Goal: Task Accomplishment & Management: Complete application form

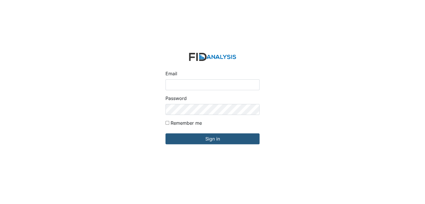
click at [203, 86] on input "Email" at bounding box center [213, 84] width 94 height 11
type input "[EMAIL_ADDRESS][DOMAIN_NAME]"
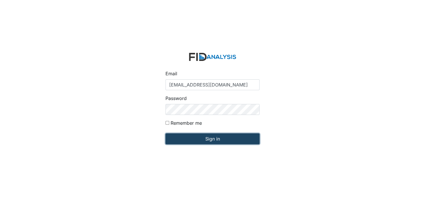
click at [206, 137] on input "Sign in" at bounding box center [213, 138] width 94 height 11
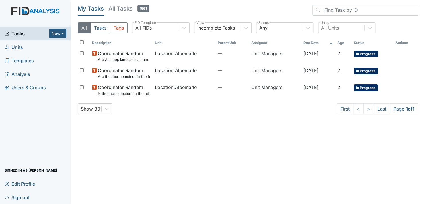
click at [24, 44] on link "Units" at bounding box center [35, 46] width 71 height 13
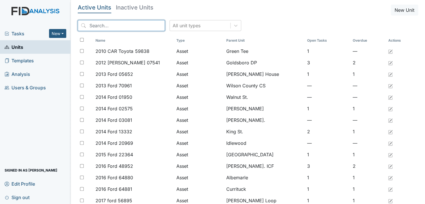
click at [121, 26] on input "search" at bounding box center [121, 25] width 87 height 11
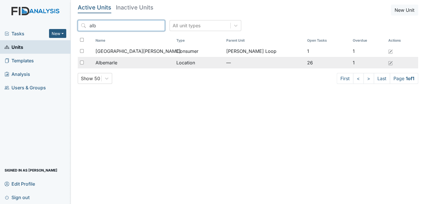
type input "alb"
click at [117, 62] on span "Albemarle" at bounding box center [107, 62] width 22 height 7
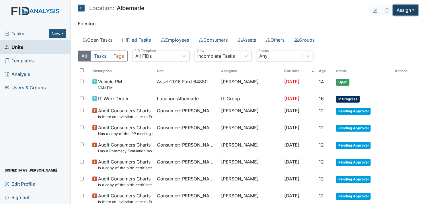
click at [405, 5] on button "Assign" at bounding box center [405, 10] width 25 height 11
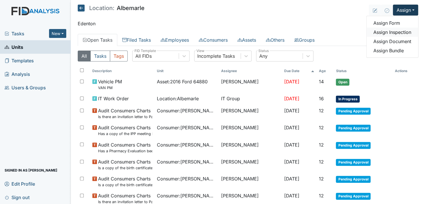
click at [394, 31] on link "Assign Inspection" at bounding box center [393, 32] width 52 height 9
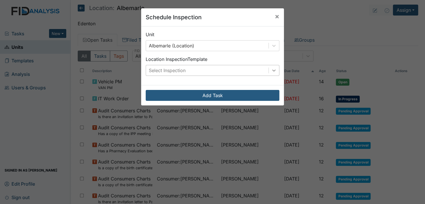
click at [272, 67] on icon at bounding box center [274, 70] width 6 height 6
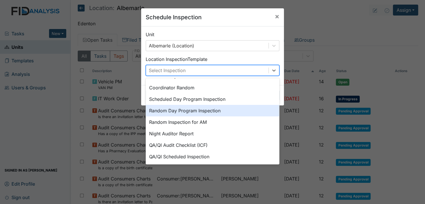
scroll to position [99, 0]
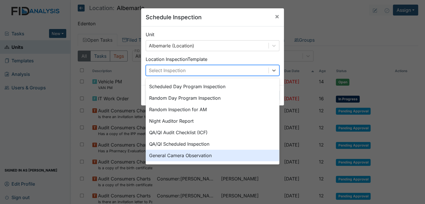
click at [203, 153] on div "General Camera Observation" at bounding box center [213, 155] width 134 height 11
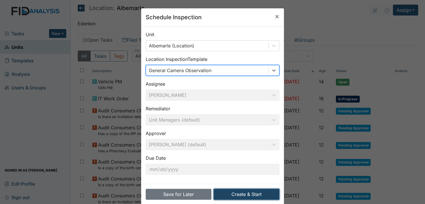
click at [246, 194] on button "Create & Start" at bounding box center [247, 194] width 66 height 11
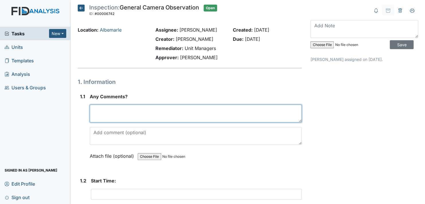
click at [103, 113] on textarea at bounding box center [196, 113] width 212 height 18
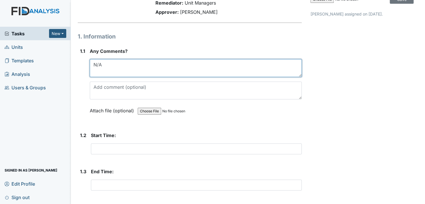
scroll to position [86, 0]
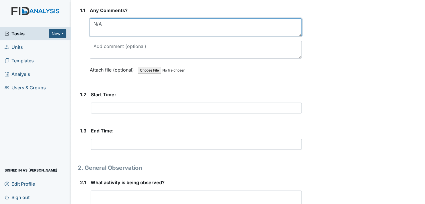
type textarea "N/A"
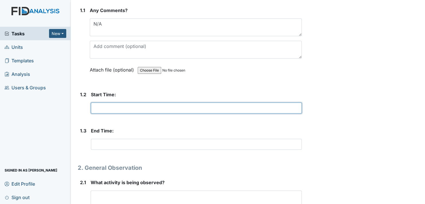
drag, startPoint x: 107, startPoint y: 107, endPoint x: 111, endPoint y: 107, distance: 3.2
click at [107, 107] on input "text" at bounding box center [196, 107] width 211 height 11
type input "N/A"
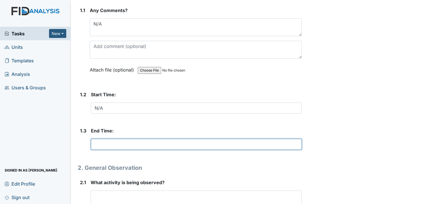
click at [105, 143] on input "text" at bounding box center [196, 144] width 211 height 11
type input "N/A"
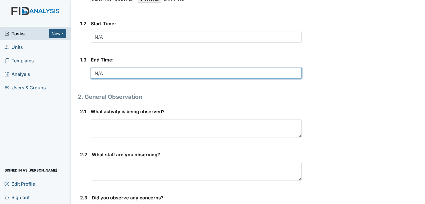
scroll to position [201, 0]
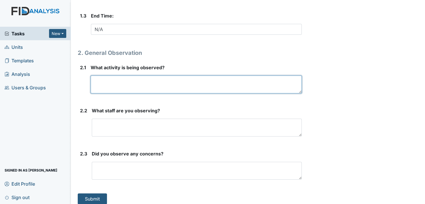
click at [120, 84] on textarea at bounding box center [196, 84] width 211 height 18
type textarea "N/A"
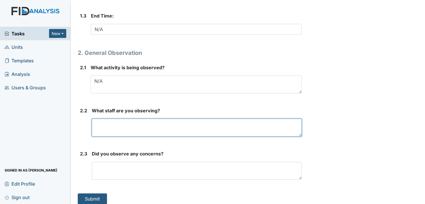
click at [106, 128] on textarea at bounding box center [197, 128] width 210 height 18
type textarea "N/A"
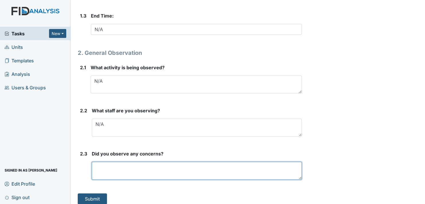
click at [116, 164] on textarea at bounding box center [197, 171] width 210 height 18
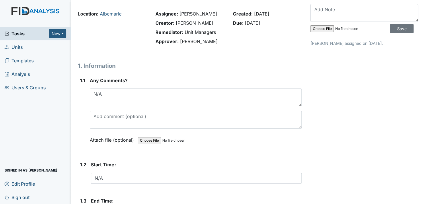
scroll to position [0, 0]
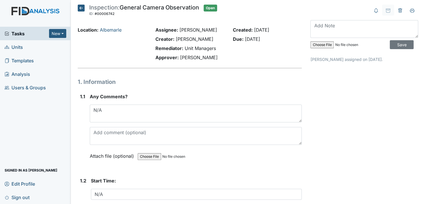
type textarea "N/A"
click at [324, 32] on textarea at bounding box center [365, 29] width 108 height 18
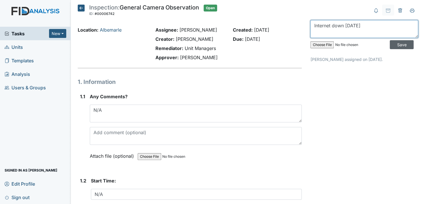
type textarea "Internet down 9/4/2025"
click at [392, 44] on input "Save" at bounding box center [402, 44] width 24 height 9
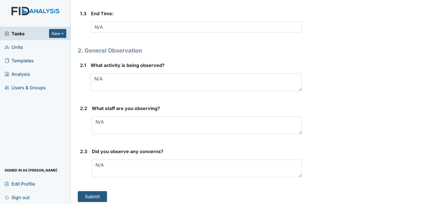
scroll to position [205, 0]
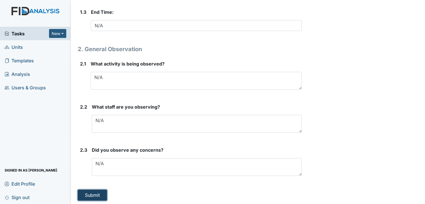
click at [88, 192] on button "Submit" at bounding box center [92, 194] width 29 height 11
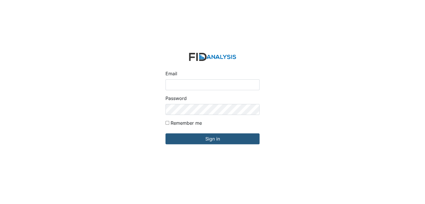
click at [185, 84] on input "Email" at bounding box center [213, 84] width 94 height 11
type input "[EMAIL_ADDRESS][DOMAIN_NAME]"
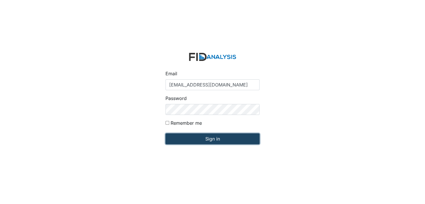
click at [210, 137] on input "Sign in" at bounding box center [213, 138] width 94 height 11
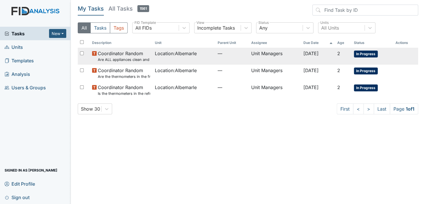
click at [368, 52] on span "In Progress" at bounding box center [366, 54] width 24 height 7
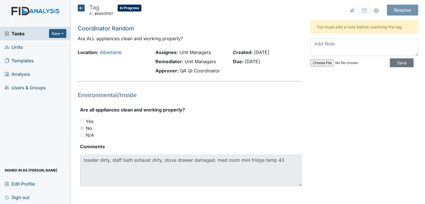
click at [30, 46] on link "Units" at bounding box center [35, 46] width 71 height 13
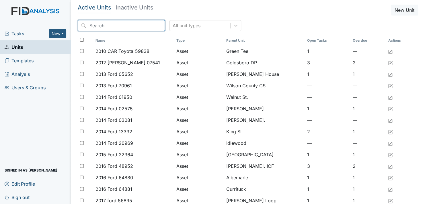
click at [94, 25] on input "search" at bounding box center [121, 25] width 87 height 11
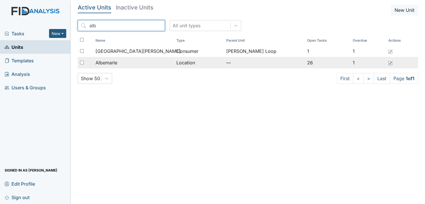
type input "alb"
click at [112, 61] on span "Albemarle" at bounding box center [107, 62] width 22 height 7
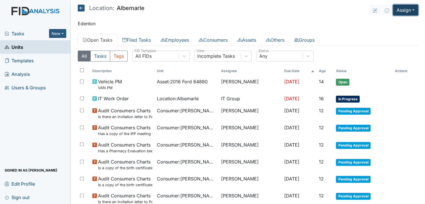
click at [404, 11] on button "Assign" at bounding box center [405, 10] width 25 height 11
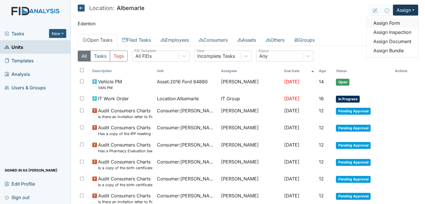
click at [391, 23] on link "Assign Form" at bounding box center [393, 22] width 52 height 9
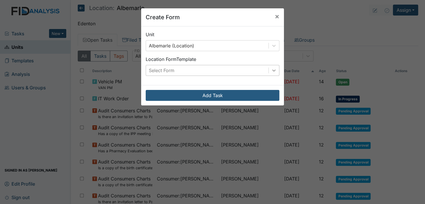
click at [272, 69] on icon at bounding box center [273, 70] width 3 height 2
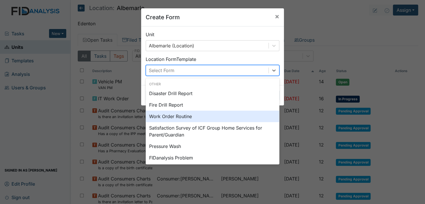
click at [200, 116] on div "Work Order Routine" at bounding box center [213, 116] width 134 height 11
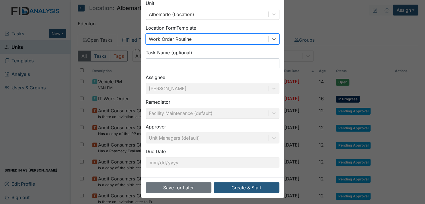
scroll to position [33, 0]
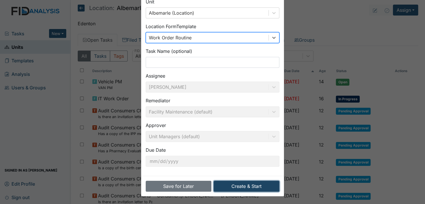
click at [249, 185] on button "Create & Start" at bounding box center [247, 186] width 66 height 11
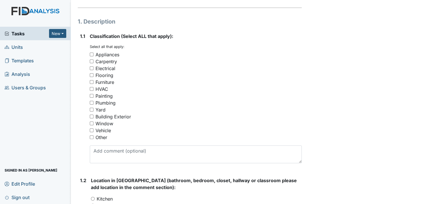
scroll to position [57, 0]
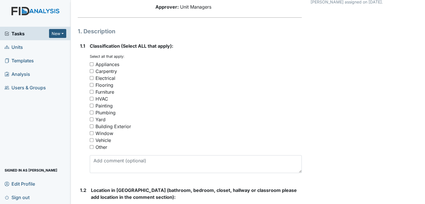
click at [91, 63] on input "Appliances" at bounding box center [92, 64] width 4 height 4
checkbox input "true"
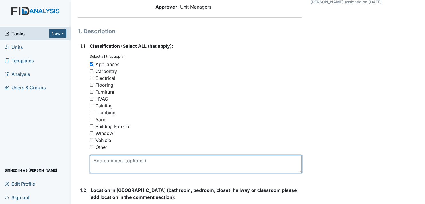
click at [125, 164] on textarea at bounding box center [196, 164] width 212 height 18
click at [104, 160] on textarea "refrigerator" at bounding box center [196, 164] width 212 height 18
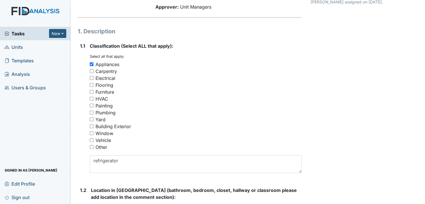
click at [141, 139] on div "Vehicle" at bounding box center [196, 140] width 212 height 7
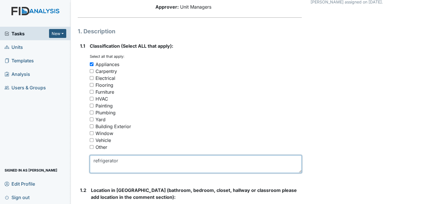
click at [123, 162] on textarea "refrigerator" at bounding box center [196, 164] width 212 height 18
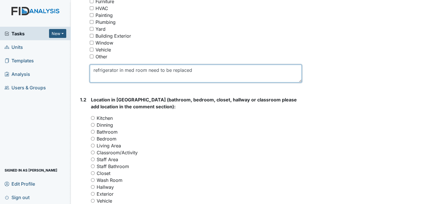
scroll to position [172, 0]
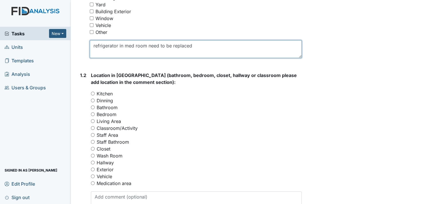
type textarea "refrigerator in med room need to be replaced"
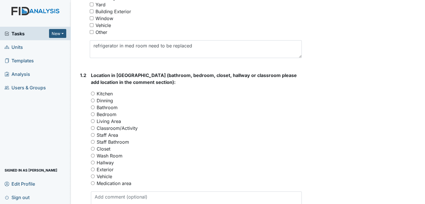
click at [92, 183] on input "Medication area" at bounding box center [93, 183] width 4 height 4
radio input "true"
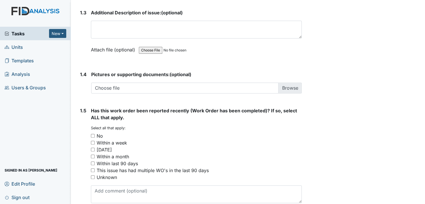
scroll to position [402, 0]
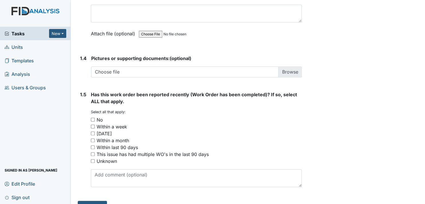
click at [93, 119] on input "No" at bounding box center [93, 120] width 4 height 4
checkbox input "true"
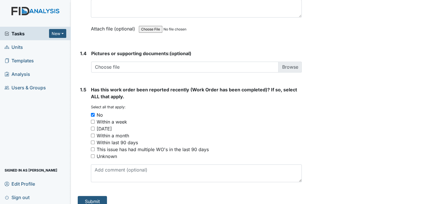
scroll to position [413, 0]
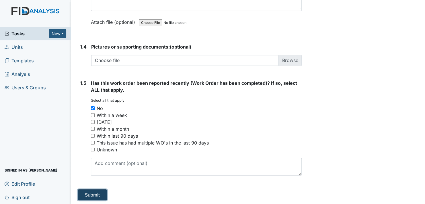
click at [98, 195] on button "Submit" at bounding box center [92, 194] width 29 height 11
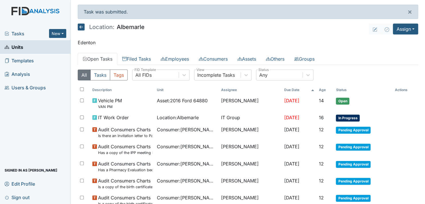
click at [80, 27] on icon at bounding box center [81, 27] width 7 height 7
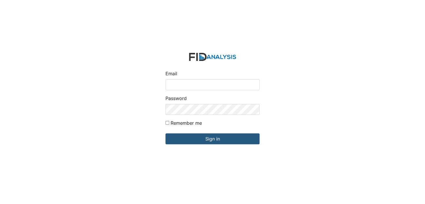
click at [184, 82] on input "Email" at bounding box center [213, 84] width 94 height 11
type input "[EMAIL_ADDRESS][DOMAIN_NAME]"
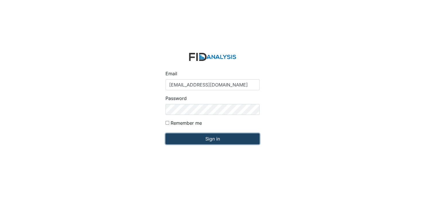
click at [210, 139] on input "Sign in" at bounding box center [213, 138] width 94 height 11
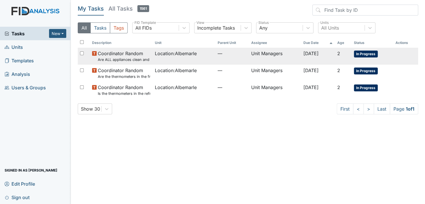
click at [373, 53] on span "In Progress" at bounding box center [366, 54] width 24 height 7
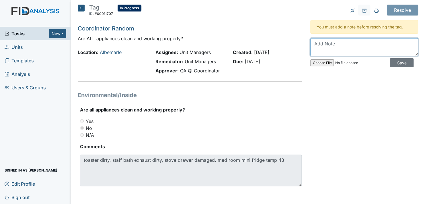
click at [340, 43] on textarea at bounding box center [365, 47] width 108 height 18
click at [373, 50] on textarea "Toaster will be replaced, work order for exhaust and stove damaged" at bounding box center [365, 47] width 108 height 18
click at [352, 50] on textarea "Toaster will be replaced, work order for exhaust and stove damaged" at bounding box center [365, 47] width 108 height 18
click at [390, 51] on textarea "Toaster will be replaced, work order for exhaust and stove drawer damaged" at bounding box center [365, 47] width 108 height 18
click at [338, 50] on textarea "Toaster will be replaced, work order for exhaust and stove drawer damaged," at bounding box center [365, 47] width 108 height 18
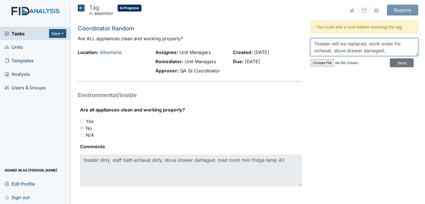
click at [390, 51] on textarea "Toaster will be replaced, work order for exhaust, stove drawer damaged," at bounding box center [365, 47] width 108 height 18
click at [389, 44] on textarea "Toaster will be replaced, work order for exhaust, stove drawer damaged," at bounding box center [365, 47] width 108 height 18
click at [393, 46] on textarea "Toaster will be replaced, work order has been put in for exhaust, stove drawer …" at bounding box center [365, 47] width 108 height 18
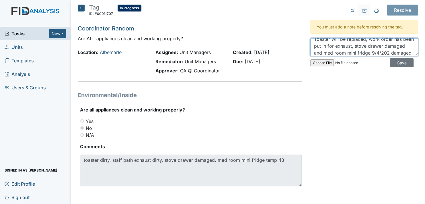
scroll to position [11, 0]
click at [354, 51] on textarea "Toaster will be replaced, work order has been put in for exhaust, stove drawer …" at bounding box center [365, 47] width 108 height 18
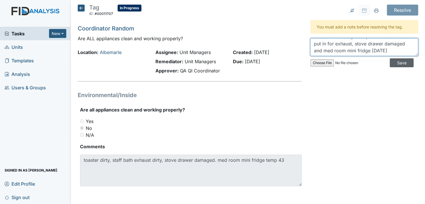
type textarea "Toaster will be replaced, work order has been put in for exhaust, stove drawer …"
click at [394, 63] on input "Save" at bounding box center [402, 62] width 24 height 9
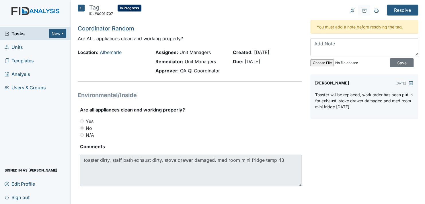
scroll to position [0, 0]
click at [399, 7] on input "Resolve" at bounding box center [402, 10] width 31 height 11
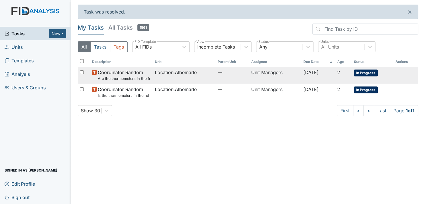
click at [366, 71] on span "In Progress" at bounding box center [366, 72] width 24 height 7
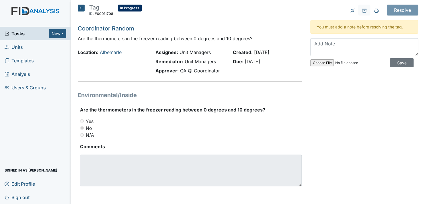
click at [80, 8] on icon at bounding box center [81, 8] width 7 height 7
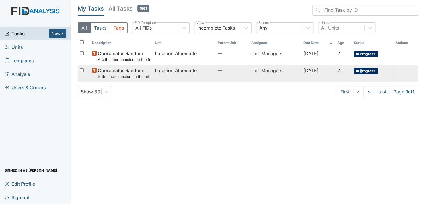
click at [364, 71] on span "In Progress" at bounding box center [366, 70] width 24 height 7
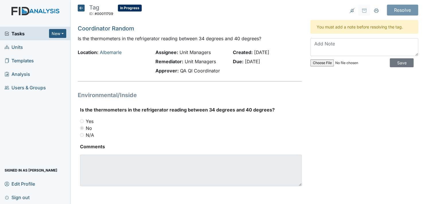
drag, startPoint x: 0, startPoint y: 0, endPoint x: 352, endPoint y: 114, distance: 370.1
click at [352, 114] on div "Resolve Archive Task × Are you sure you want to archive this task? It will appe…" at bounding box center [364, 102] width 117 height 195
click at [81, 8] on icon at bounding box center [81, 8] width 7 height 7
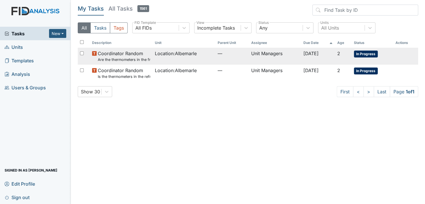
click at [365, 55] on span "In Progress" at bounding box center [366, 54] width 24 height 7
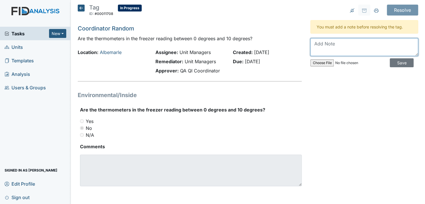
click at [332, 49] on textarea at bounding box center [365, 47] width 108 height 18
click at [80, 8] on icon at bounding box center [81, 8] width 7 height 7
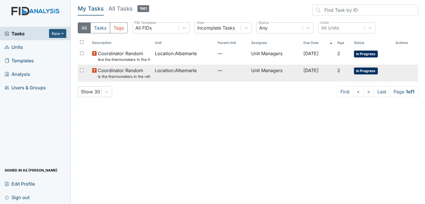
click at [368, 71] on span "In Progress" at bounding box center [366, 70] width 24 height 7
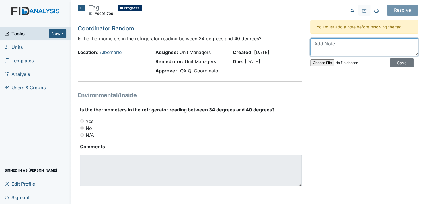
click at [330, 45] on textarea at bounding box center [365, 47] width 108 height 18
click at [363, 44] on textarea "No POC there was theramo" at bounding box center [365, 47] width 108 height 18
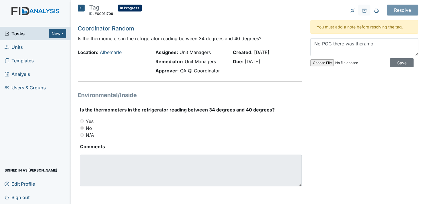
click at [381, 133] on div "Resolve Archive Task × Are you sure you want to archive this task? It will appe…" at bounding box center [364, 102] width 117 height 195
click at [378, 42] on textarea "No POC there was thermother" at bounding box center [365, 47] width 108 height 18
click at [330, 44] on textarea "No POC there was thermometer" at bounding box center [365, 47] width 108 height 18
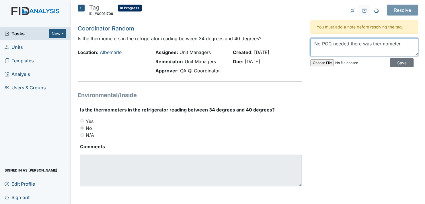
click at [399, 43] on textarea "No POC needed there was thermometer" at bounding box center [365, 47] width 108 height 18
drag, startPoint x: 364, startPoint y: 49, endPoint x: 364, endPoint y: 53, distance: 3.7
click at [364, 51] on textarea "No POC needed there was thermometer in the refrigerator and and reading" at bounding box center [365, 47] width 108 height 18
click at [379, 51] on textarea "No POC needed there was thermometer in the refrigerator and reading" at bounding box center [365, 47] width 108 height 18
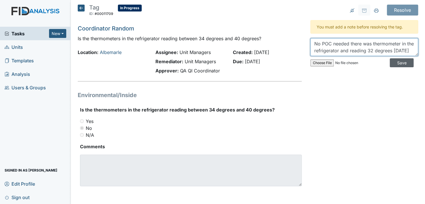
type textarea "No POC needed there was thermometer in the refrigerator and reading 32 degrees …"
click at [399, 62] on input "Save" at bounding box center [402, 62] width 24 height 9
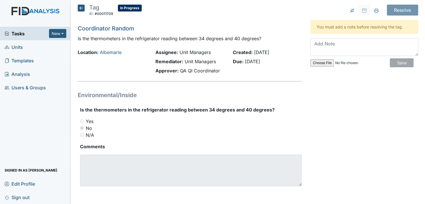
scroll to position [0, 0]
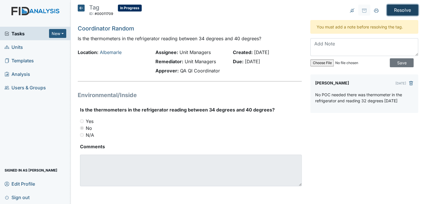
click at [398, 9] on input "Resolve" at bounding box center [402, 10] width 31 height 11
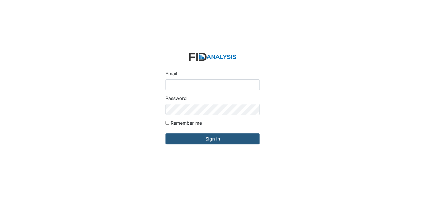
drag, startPoint x: 193, startPoint y: 83, endPoint x: 192, endPoint y: 88, distance: 4.9
click at [193, 84] on input "Email" at bounding box center [213, 84] width 94 height 11
type input "[EMAIL_ADDRESS][DOMAIN_NAME]"
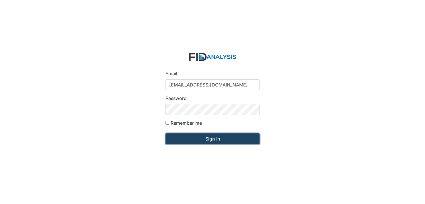
click at [209, 139] on input "Sign in" at bounding box center [213, 138] width 94 height 11
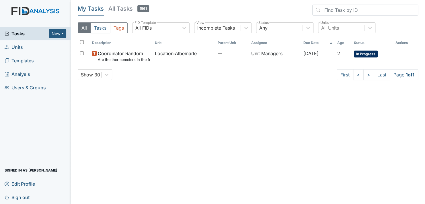
click at [15, 46] on span "Units" at bounding box center [14, 46] width 18 height 9
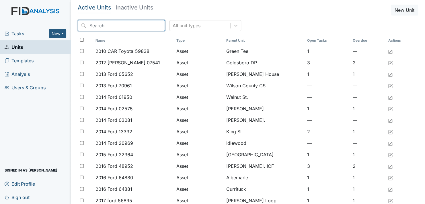
click at [92, 24] on input "search" at bounding box center [121, 25] width 87 height 11
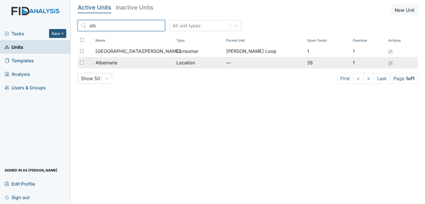
type input "alb"
click at [108, 61] on span "Albemarle" at bounding box center [107, 62] width 22 height 7
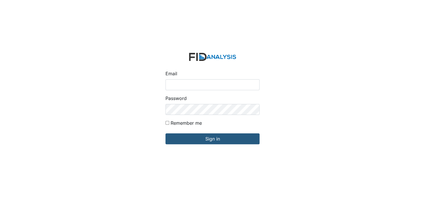
click at [181, 84] on input "Email" at bounding box center [213, 84] width 94 height 11
type input "[EMAIL_ADDRESS][DOMAIN_NAME]"
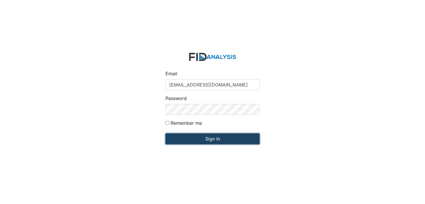
click at [202, 139] on input "Sign in" at bounding box center [213, 138] width 94 height 11
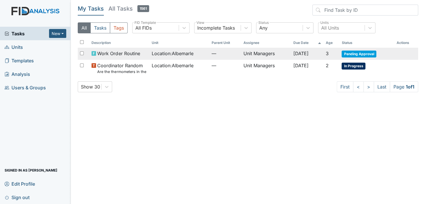
click at [365, 53] on span "Pending Approval" at bounding box center [359, 54] width 35 height 7
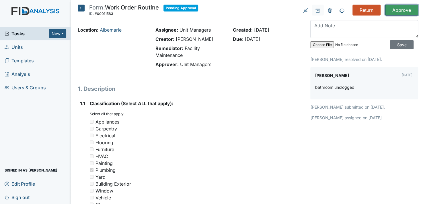
click at [401, 9] on input "Approve" at bounding box center [401, 10] width 33 height 11
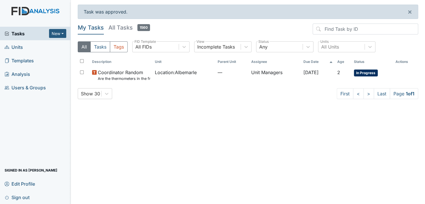
click at [23, 46] on link "Units" at bounding box center [35, 46] width 71 height 13
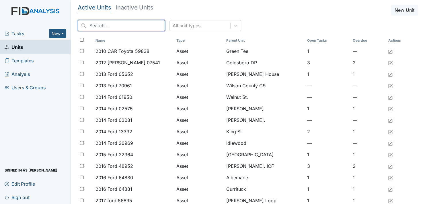
click at [95, 27] on input "search" at bounding box center [121, 25] width 87 height 11
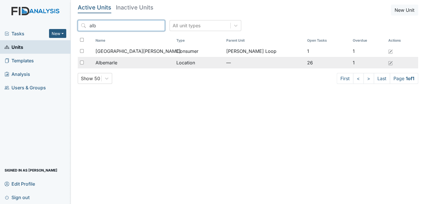
type input "alb"
click at [116, 61] on span "Albemarle" at bounding box center [107, 62] width 22 height 7
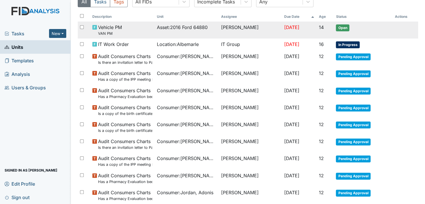
scroll to position [57, 0]
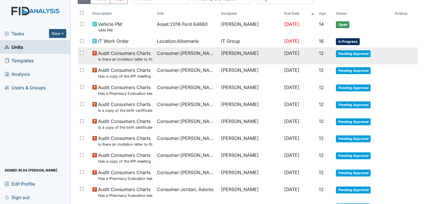
click at [357, 51] on span "Pending Approval" at bounding box center [353, 53] width 35 height 7
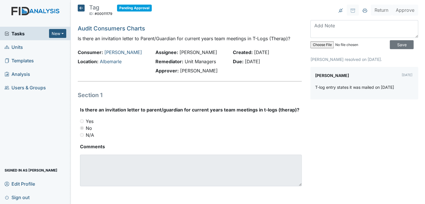
click at [81, 5] on icon at bounding box center [81, 8] width 7 height 7
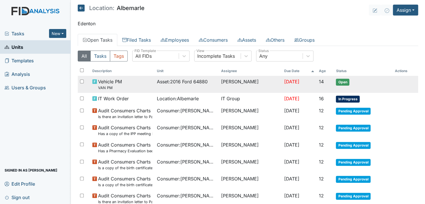
click at [338, 82] on span "Open" at bounding box center [342, 82] width 13 height 7
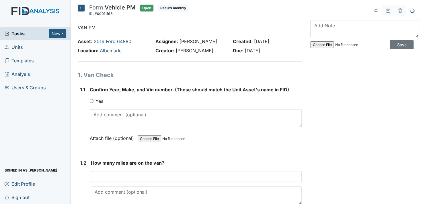
click at [79, 7] on icon at bounding box center [81, 8] width 7 height 7
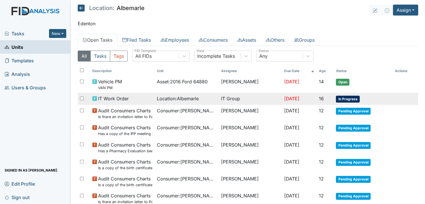
click at [347, 99] on span "In Progress" at bounding box center [348, 99] width 24 height 7
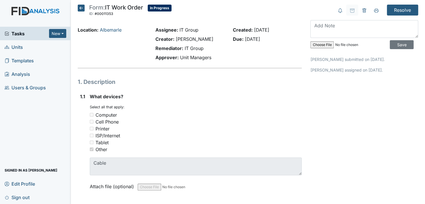
click at [80, 7] on icon at bounding box center [81, 8] width 7 height 7
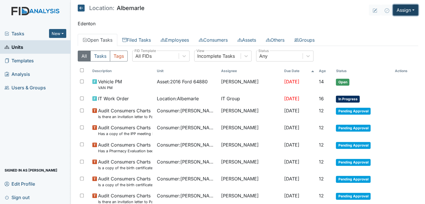
click at [406, 12] on button "Assign" at bounding box center [405, 10] width 25 height 11
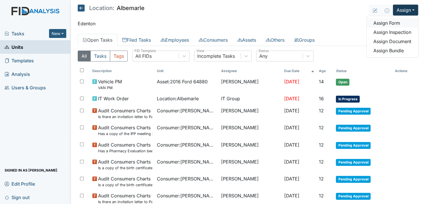
click at [385, 21] on link "Assign Form" at bounding box center [393, 22] width 52 height 9
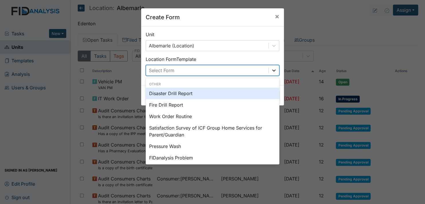
click at [274, 68] on icon at bounding box center [274, 70] width 6 height 6
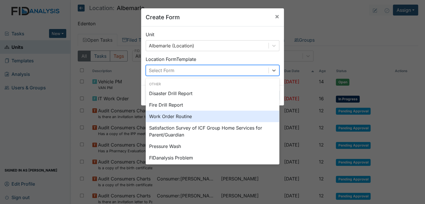
click at [201, 116] on div "Work Order Routine" at bounding box center [213, 116] width 134 height 11
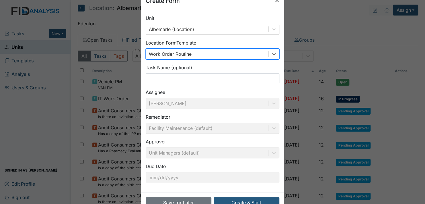
scroll to position [33, 0]
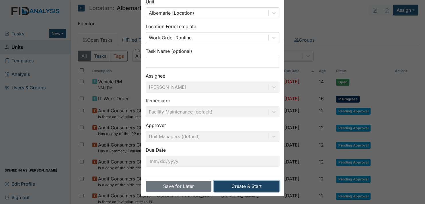
click at [252, 185] on button "Create & Start" at bounding box center [247, 186] width 66 height 11
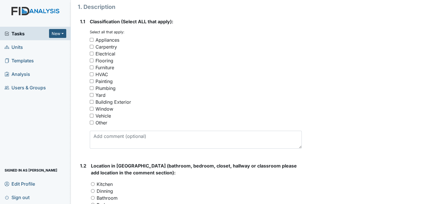
scroll to position [86, 0]
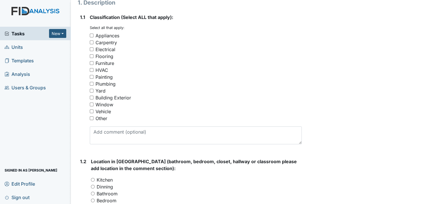
click at [91, 117] on input "Other" at bounding box center [92, 118] width 4 height 4
checkbox input "true"
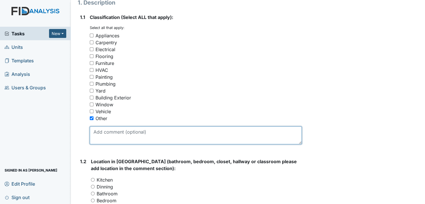
click at [114, 132] on textarea at bounding box center [196, 135] width 212 height 18
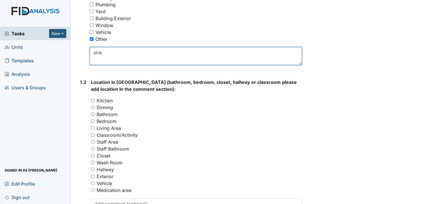
scroll to position [172, 0]
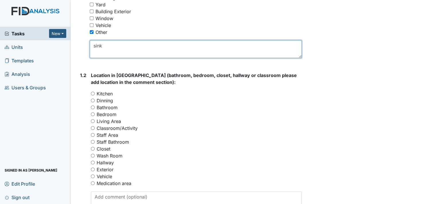
type textarea "sink"
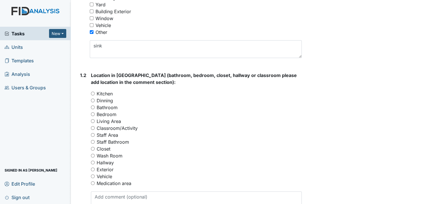
drag, startPoint x: 92, startPoint y: 93, endPoint x: 95, endPoint y: 94, distance: 3.5
click at [92, 93] on input "Kitchen" at bounding box center [93, 94] width 4 height 4
radio input "true"
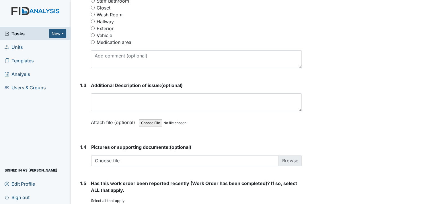
scroll to position [316, 0]
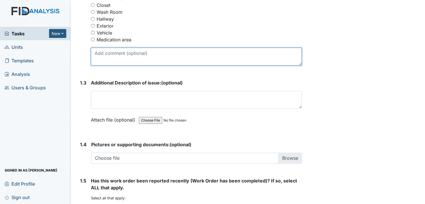
click at [115, 55] on textarea at bounding box center [196, 57] width 211 height 18
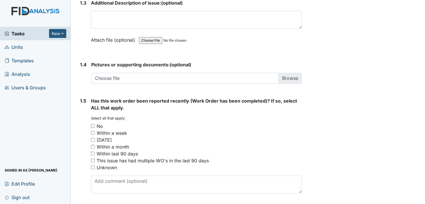
scroll to position [402, 0]
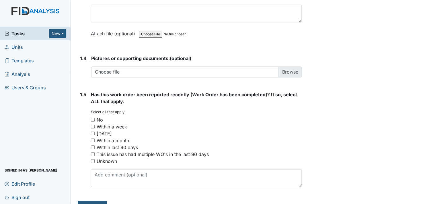
type textarea "Kitchen sink stopped up"
drag, startPoint x: 92, startPoint y: 132, endPoint x: 95, endPoint y: 133, distance: 3.0
click at [92, 132] on input "Within two weeks" at bounding box center [93, 133] width 4 height 4
checkbox input "true"
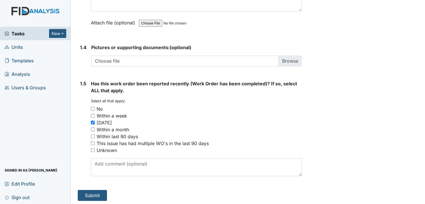
scroll to position [413, 0]
click at [89, 193] on button "Submit" at bounding box center [92, 194] width 29 height 11
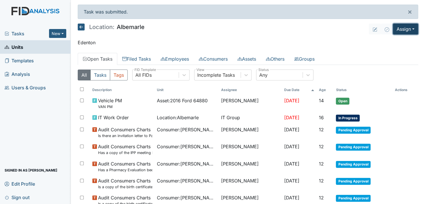
click at [407, 28] on button "Assign" at bounding box center [405, 29] width 25 height 11
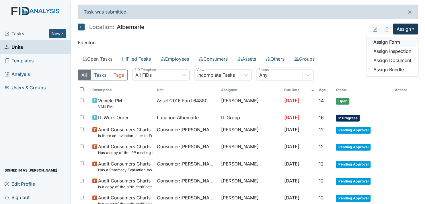
click at [389, 40] on link "Assign Form" at bounding box center [393, 41] width 52 height 9
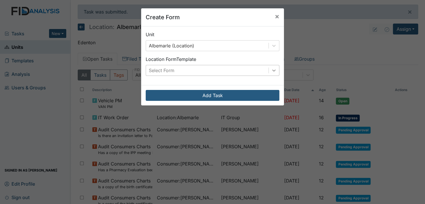
click at [271, 71] on icon at bounding box center [274, 70] width 6 height 6
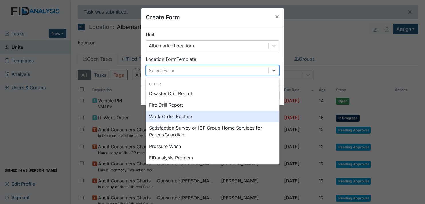
click at [196, 114] on div "Work Order Routine" at bounding box center [213, 116] width 134 height 11
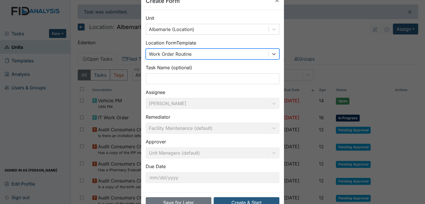
scroll to position [33, 0]
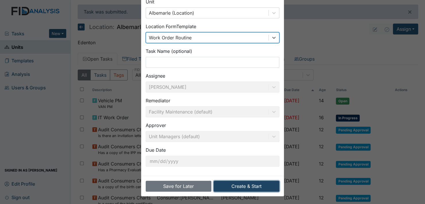
click at [253, 187] on button "Create & Start" at bounding box center [247, 186] width 66 height 11
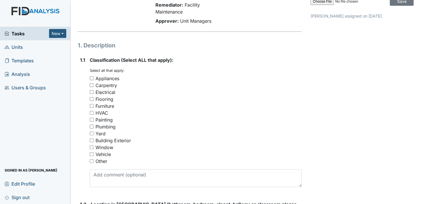
scroll to position [57, 0]
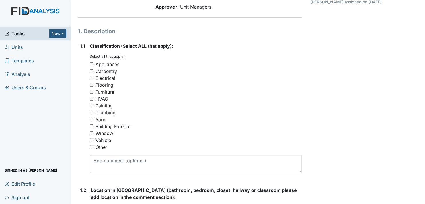
drag, startPoint x: 91, startPoint y: 147, endPoint x: 93, endPoint y: 150, distance: 3.7
click at [92, 148] on input "Other" at bounding box center [92, 147] width 4 height 4
checkbox input "true"
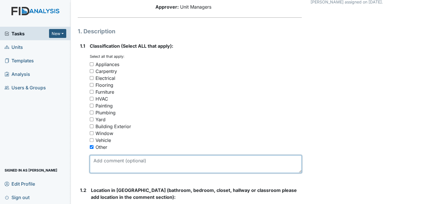
drag, startPoint x: 101, startPoint y: 160, endPoint x: 109, endPoint y: 160, distance: 8.0
click at [103, 162] on textarea at bounding box center [196, 164] width 212 height 18
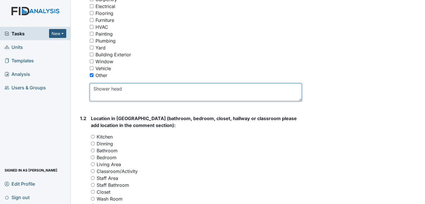
scroll to position [144, 0]
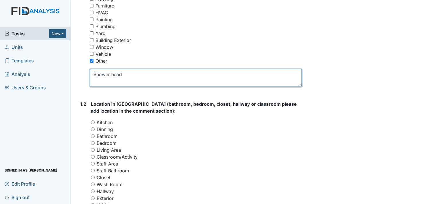
type textarea "Shower head"
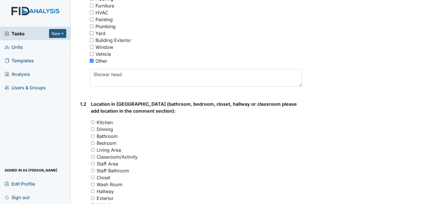
click at [94, 135] on input "Bathroom" at bounding box center [93, 136] width 4 height 4
radio input "true"
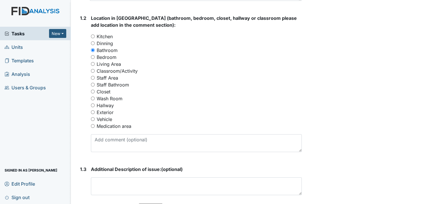
scroll to position [230, 0]
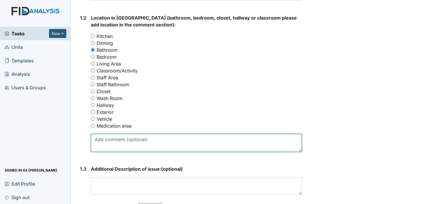
click at [112, 141] on textarea at bounding box center [196, 143] width 211 height 18
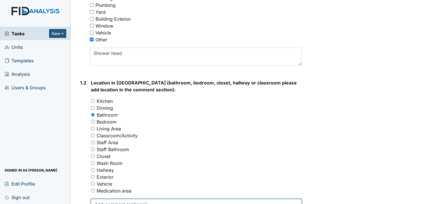
scroll to position [201, 0]
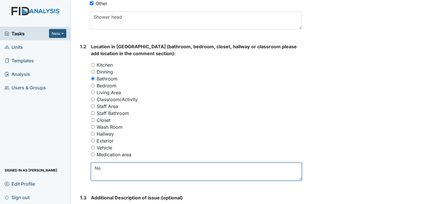
type textarea "N"
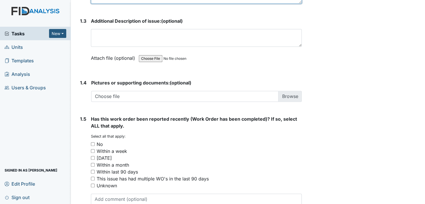
scroll to position [402, 0]
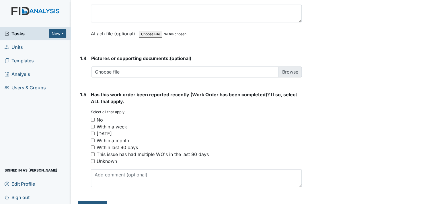
type textarea "Shower head need to be replaced"
drag, startPoint x: 91, startPoint y: 119, endPoint x: 94, endPoint y: 120, distance: 3.7
click at [91, 119] on input "No" at bounding box center [93, 120] width 4 height 4
checkbox input "true"
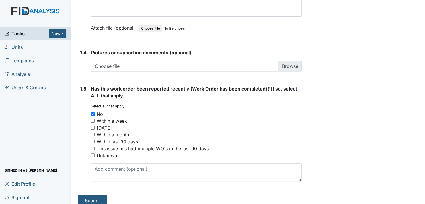
scroll to position [413, 0]
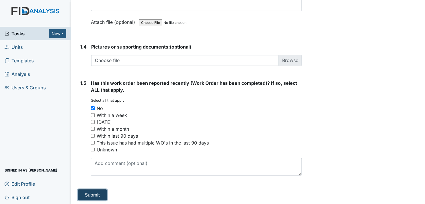
click at [90, 194] on button "Submit" at bounding box center [92, 194] width 29 height 11
